Goal: Check status: Check status

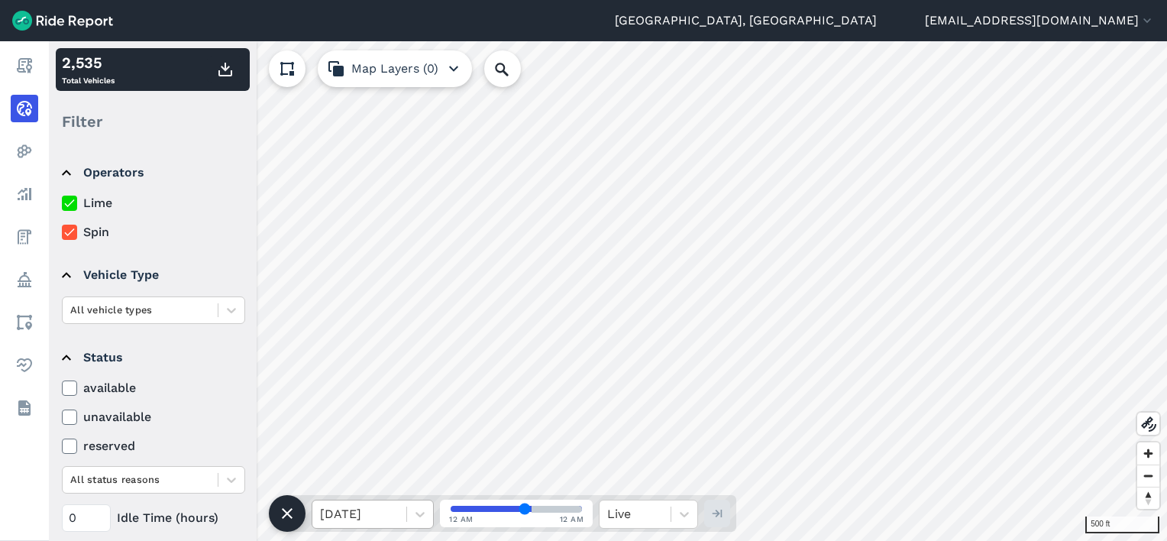
click at [396, 515] on div at bounding box center [359, 513] width 79 height 21
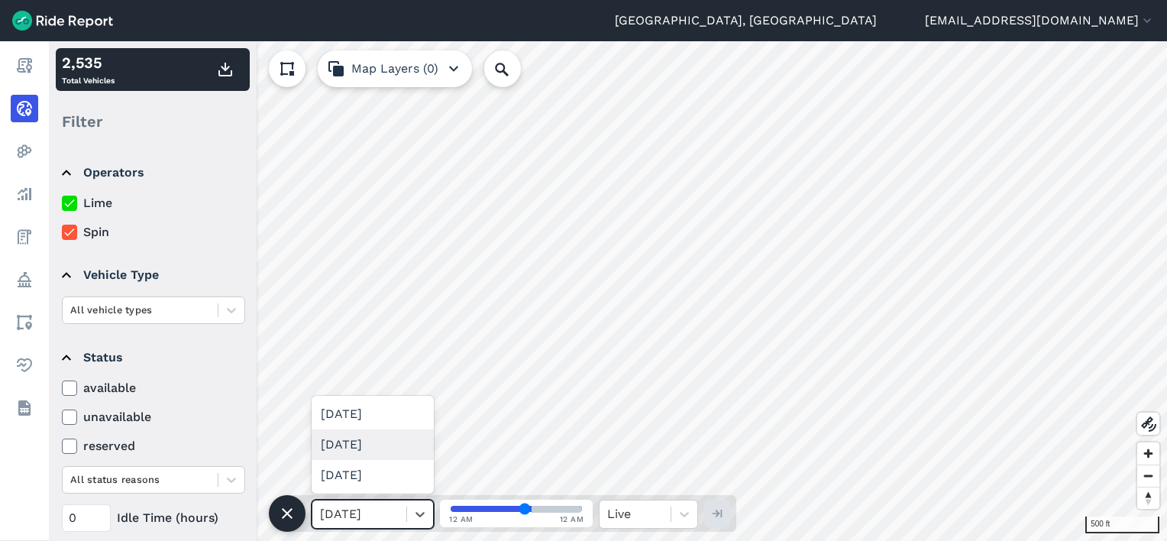
click at [374, 445] on div "[DATE]" at bounding box center [373, 444] width 122 height 31
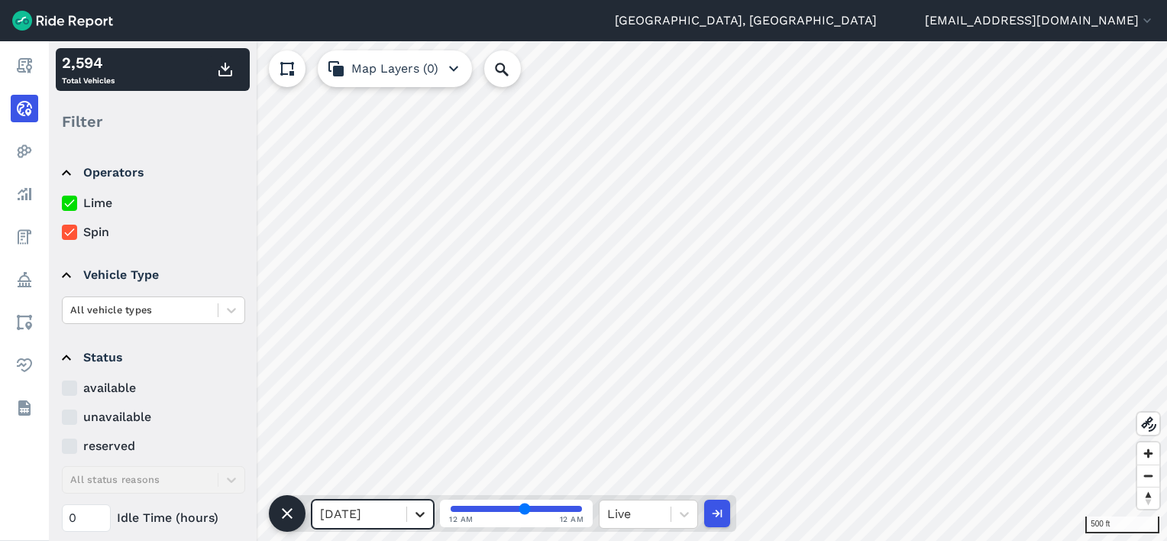
click at [409, 516] on div at bounding box center [420, 514] width 26 height 26
click at [380, 476] on div "[DATE]" at bounding box center [373, 475] width 122 height 31
drag, startPoint x: 513, startPoint y: 506, endPoint x: 486, endPoint y: 509, distance: 27.6
click at [486, 509] on input "range" at bounding box center [515, 508] width 131 height 6
drag, startPoint x: 488, startPoint y: 510, endPoint x: 539, endPoint y: 510, distance: 51.2
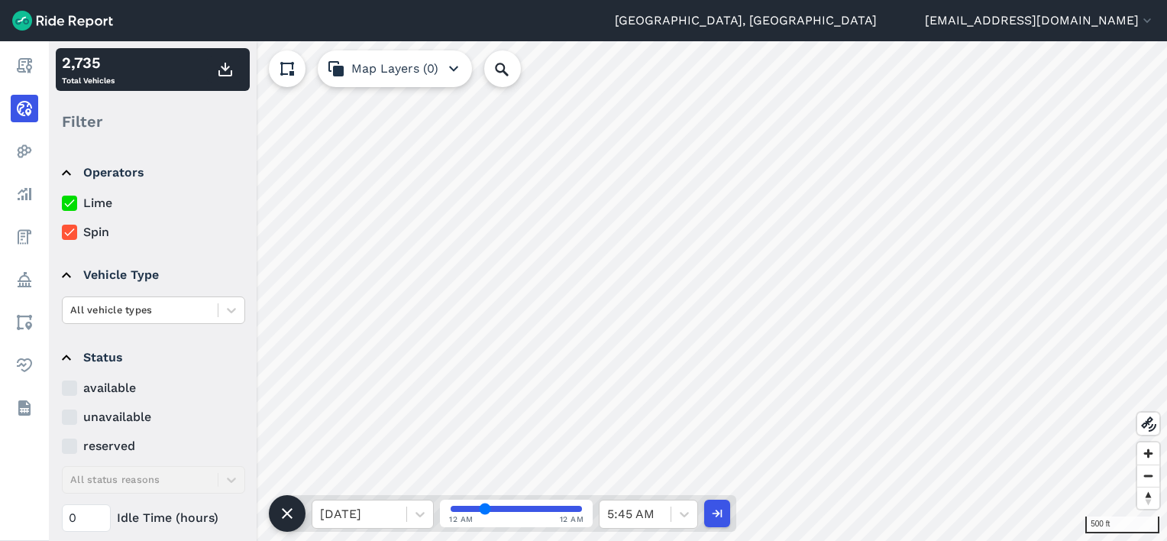
click at [539, 510] on input "range" at bounding box center [515, 508] width 131 height 6
drag, startPoint x: 557, startPoint y: 505, endPoint x: 577, endPoint y: 504, distance: 19.9
click at [577, 505] on input "range" at bounding box center [515, 508] width 131 height 6
click at [534, 507] on input "range" at bounding box center [515, 508] width 131 height 6
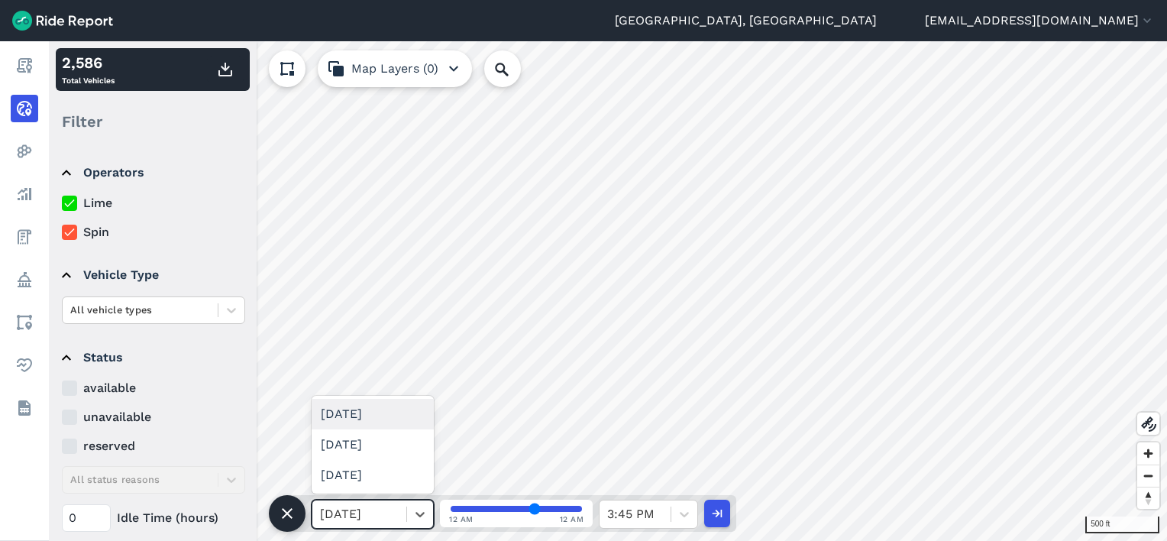
click at [352, 509] on div at bounding box center [359, 513] width 79 height 21
click at [385, 446] on div "[DATE]" at bounding box center [373, 444] width 122 height 31
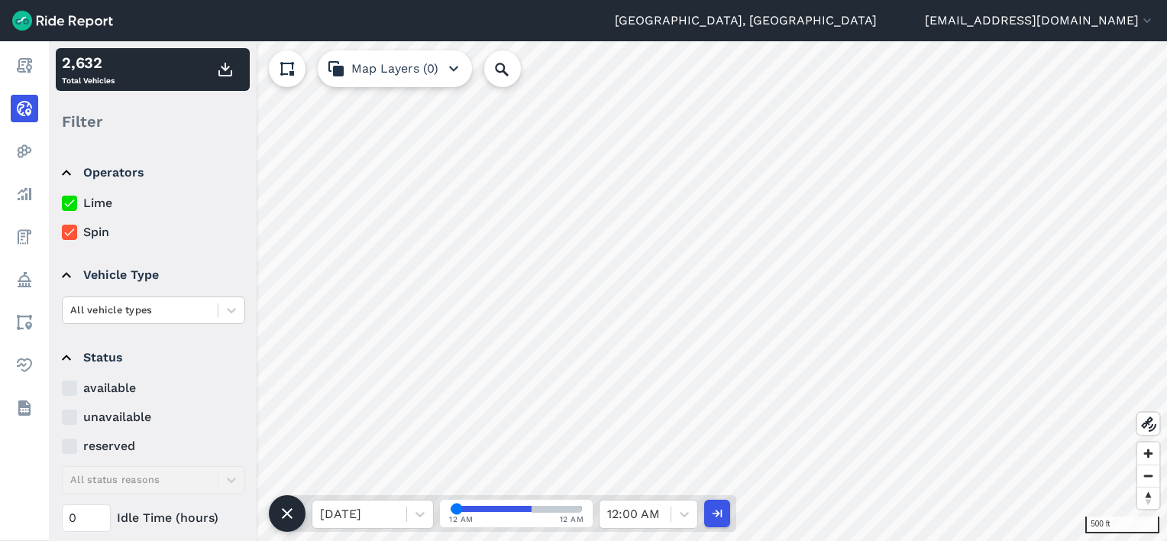
drag, startPoint x: 531, startPoint y: 507, endPoint x: 470, endPoint y: 510, distance: 61.2
click at [469, 510] on input "range" at bounding box center [515, 508] width 131 height 6
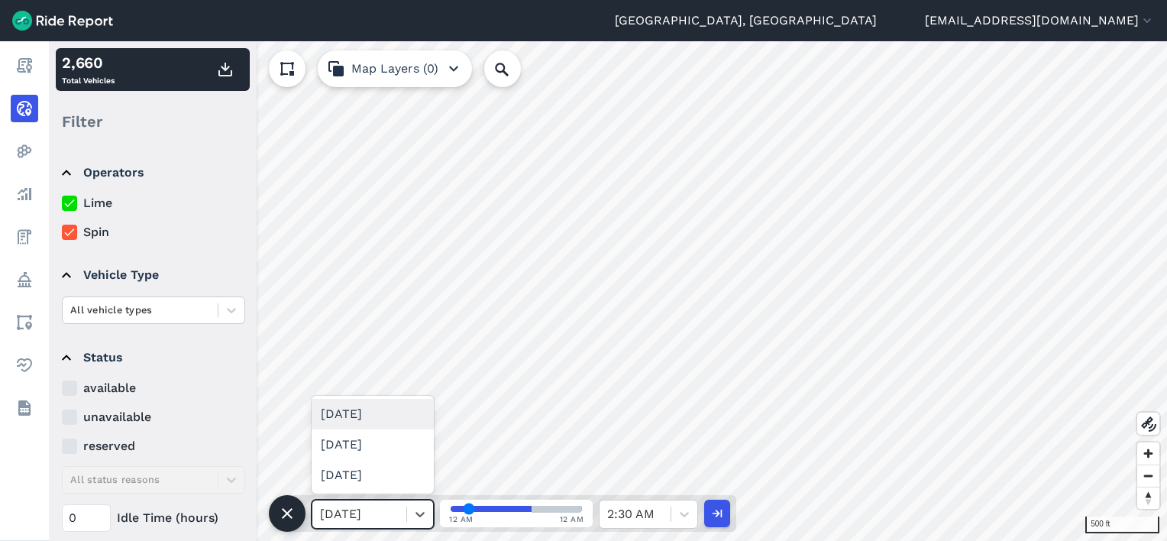
click at [402, 505] on div "[DATE]" at bounding box center [359, 513] width 94 height 27
click at [373, 450] on div "[DATE]" at bounding box center [373, 444] width 122 height 31
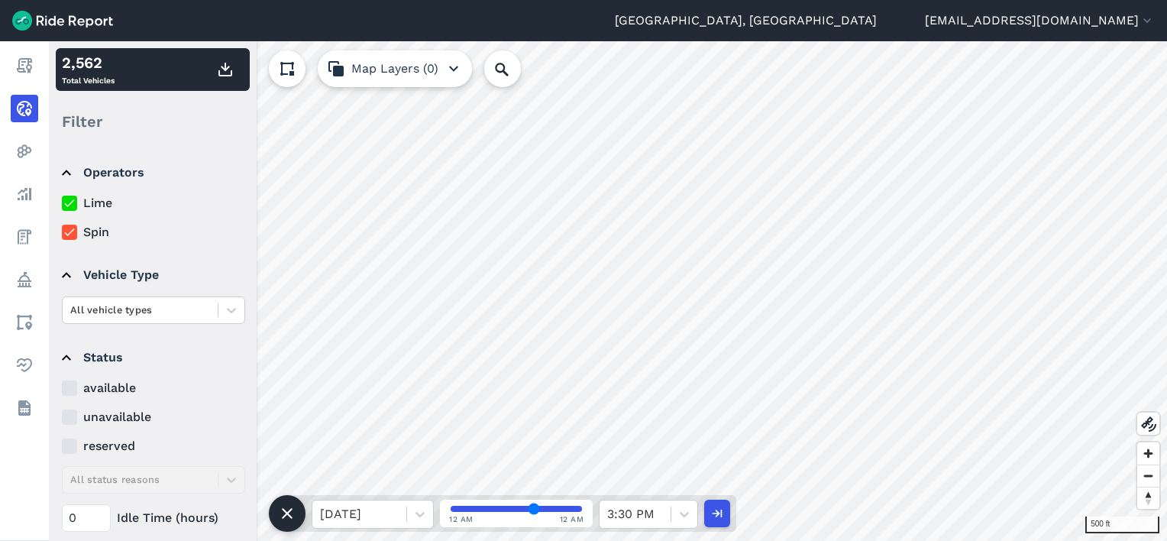
drag, startPoint x: 461, startPoint y: 507, endPoint x: 542, endPoint y: 510, distance: 81.0
click at [541, 510] on input "range" at bounding box center [515, 508] width 131 height 6
drag, startPoint x: 538, startPoint y: 511, endPoint x: 492, endPoint y: 512, distance: 46.6
click at [498, 512] on input "range" at bounding box center [515, 508] width 131 height 6
click at [398, 522] on div at bounding box center [359, 513] width 79 height 21
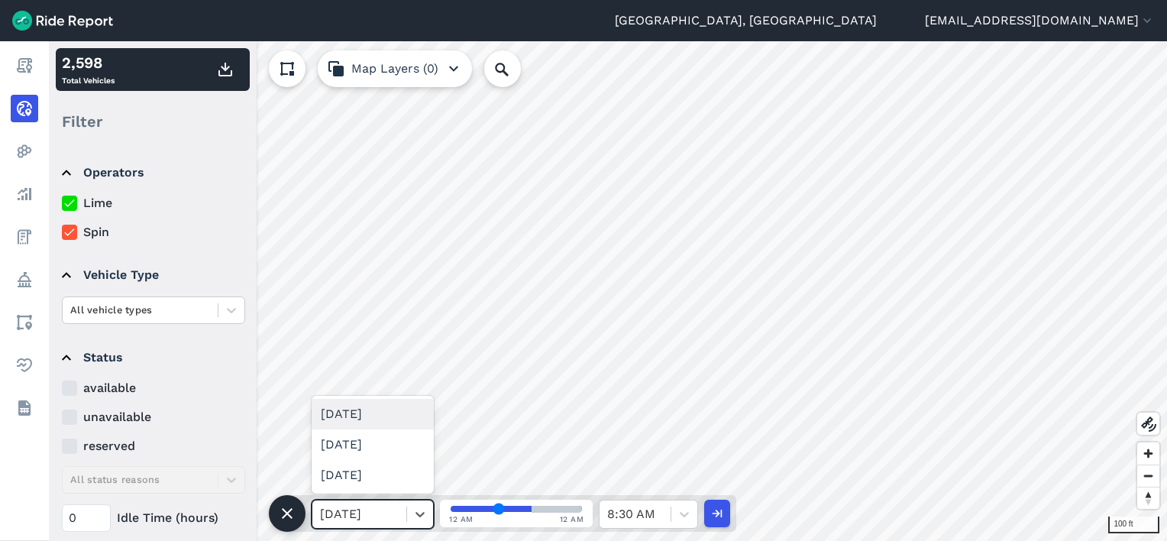
click at [373, 413] on div "[DATE]" at bounding box center [373, 414] width 122 height 31
click at [394, 507] on div at bounding box center [359, 513] width 79 height 21
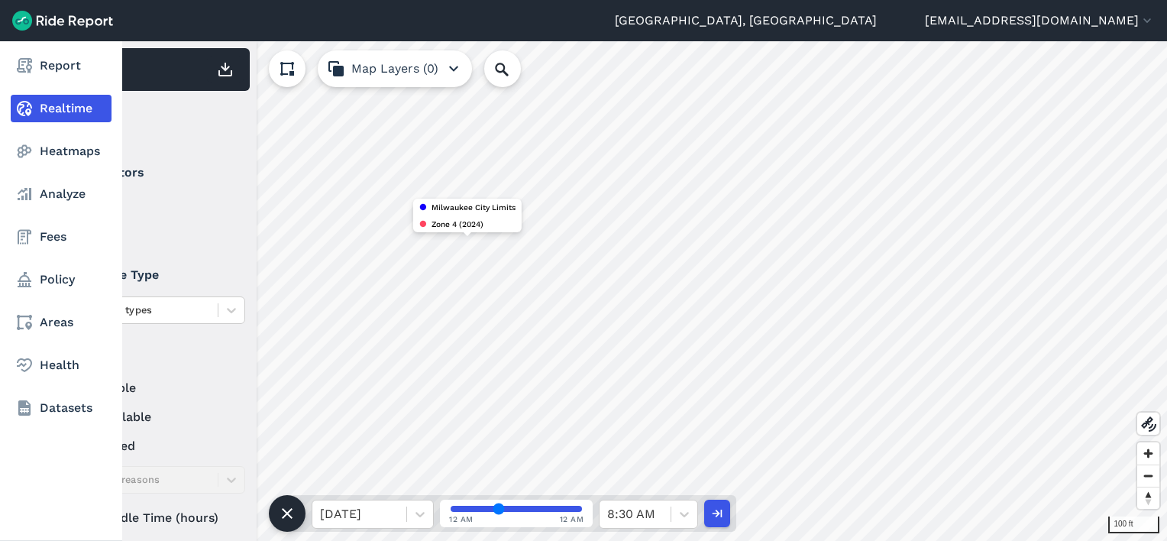
click at [21, 103] on use at bounding box center [24, 108] width 15 height 15
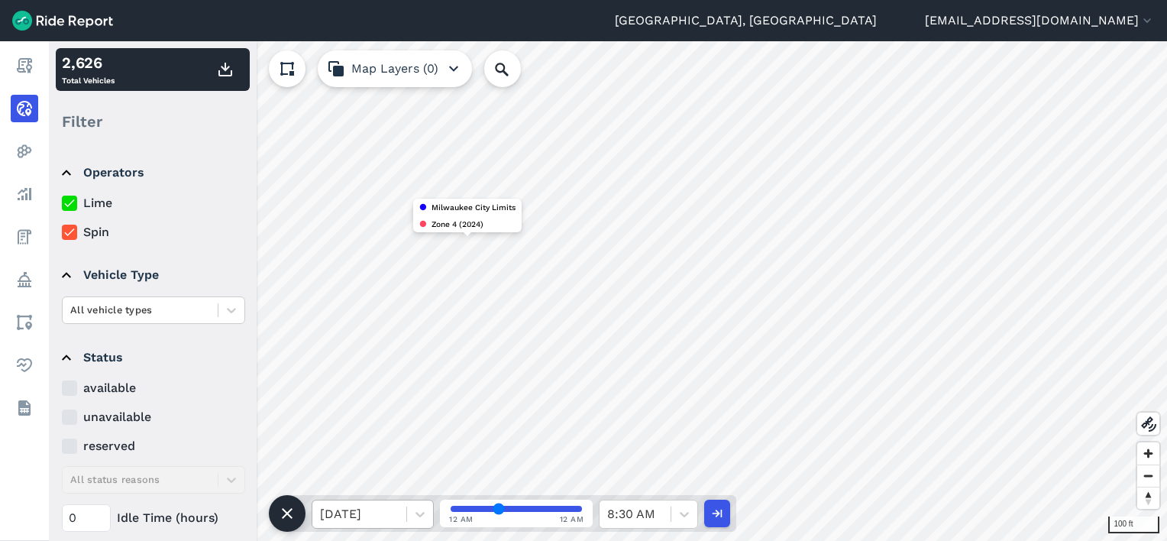
click at [394, 516] on div at bounding box center [359, 513] width 79 height 21
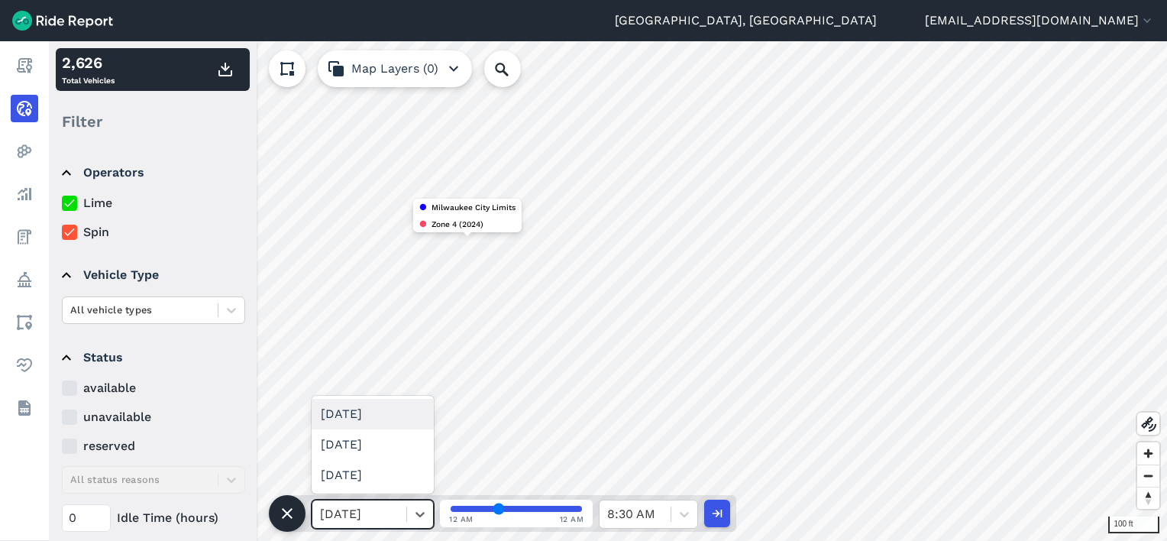
click at [402, 415] on div "[DATE]" at bounding box center [373, 414] width 122 height 31
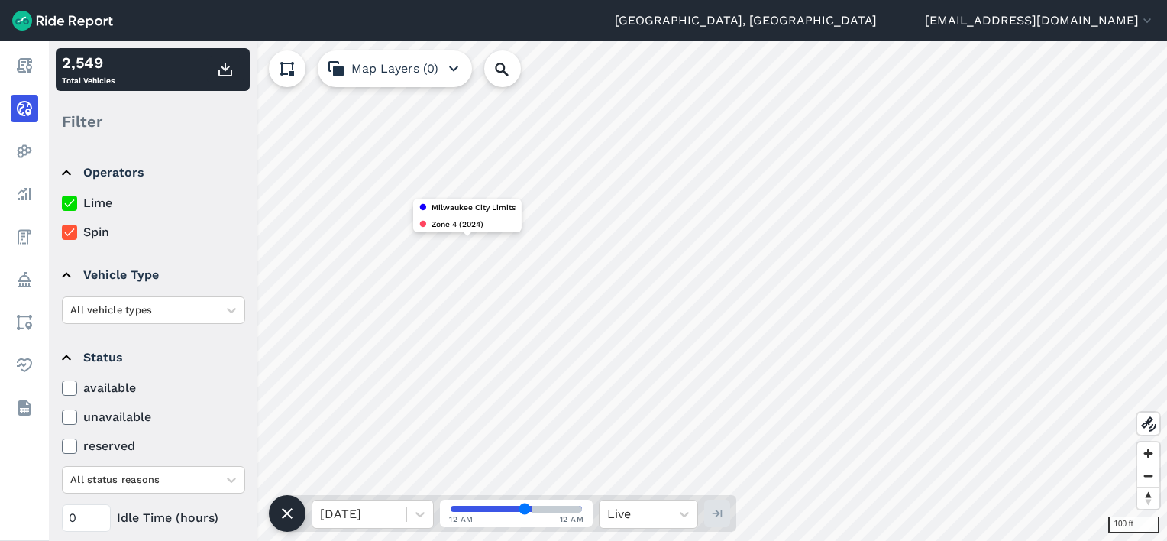
drag, startPoint x: 498, startPoint y: 504, endPoint x: 583, endPoint y: 510, distance: 85.7
type input "55"
click at [582, 510] on input "range" at bounding box center [515, 508] width 131 height 6
